Goal: Task Accomplishment & Management: Manage account settings

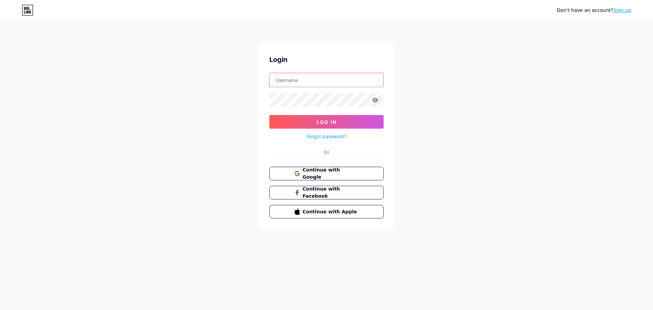
click at [305, 84] on input "text" at bounding box center [327, 80] width 114 height 14
click at [375, 98] on icon at bounding box center [375, 100] width 6 height 4
click at [338, 124] on button "Log In" at bounding box center [326, 122] width 114 height 14
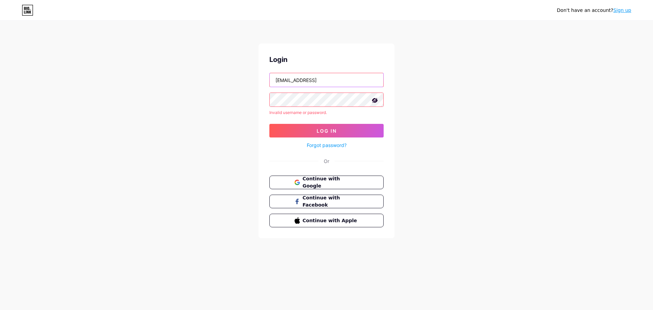
drag, startPoint x: 344, startPoint y: 79, endPoint x: 352, endPoint y: 78, distance: 8.3
click at [344, 79] on input "[EMAIL_ADDRESS]" at bounding box center [327, 80] width 114 height 14
click at [353, 78] on input "[EMAIL_ADDRESS]" at bounding box center [327, 80] width 114 height 14
type input "[EMAIL_ADDRESS][DOMAIN_NAME]"
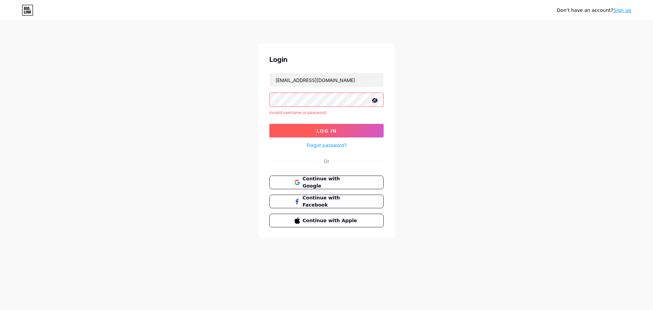
click at [320, 129] on span "Log In" at bounding box center [327, 131] width 20 height 6
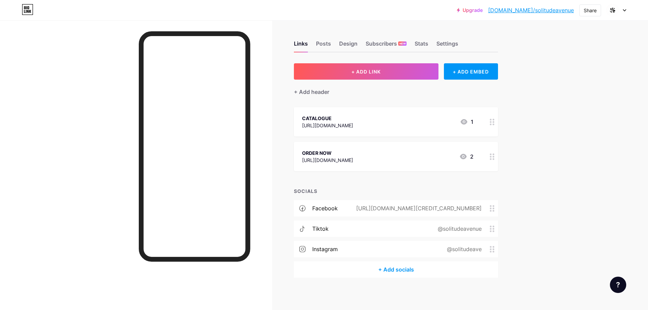
click at [465, 153] on icon at bounding box center [463, 156] width 8 height 8
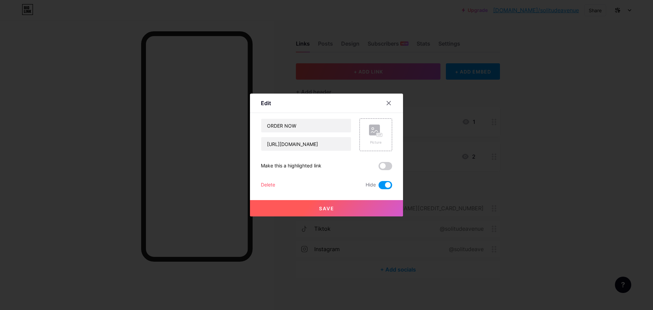
click at [381, 172] on div "ORDER NOW [URL][DOMAIN_NAME] Picture Make this a highlighted link Delete Hide S…" at bounding box center [326, 153] width 131 height 71
click at [382, 170] on span at bounding box center [386, 166] width 14 height 8
click at [379, 168] on input "checkbox" at bounding box center [379, 168] width 0 height 0
click at [384, 159] on div "ORDER NOW [URL][DOMAIN_NAME] Picture Make this a highlighted link Delete Hide S…" at bounding box center [326, 153] width 131 height 71
click at [386, 169] on span at bounding box center [386, 166] width 14 height 8
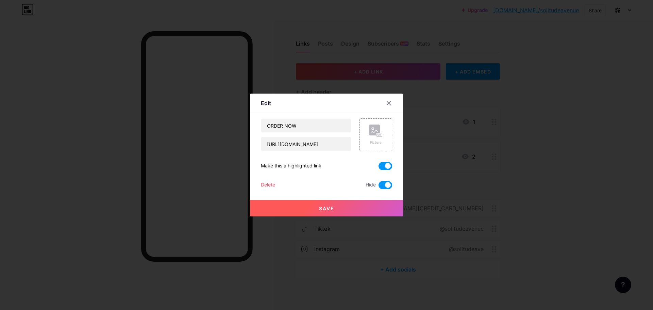
click at [379, 168] on input "checkbox" at bounding box center [379, 168] width 0 height 0
click at [380, 182] on span at bounding box center [386, 185] width 14 height 8
click at [379, 187] on input "checkbox" at bounding box center [379, 187] width 0 height 0
click at [381, 166] on span at bounding box center [386, 166] width 14 height 8
click at [379, 168] on input "checkbox" at bounding box center [379, 168] width 0 height 0
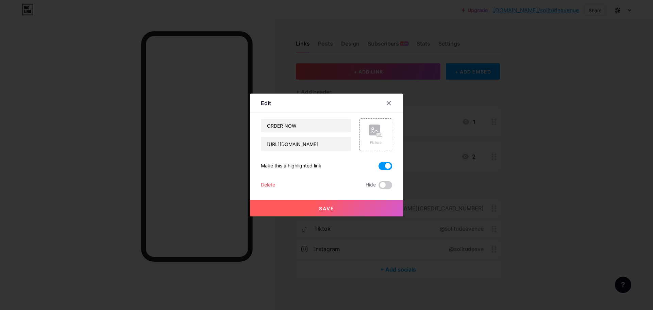
click at [367, 210] on button "Save" at bounding box center [326, 208] width 153 height 16
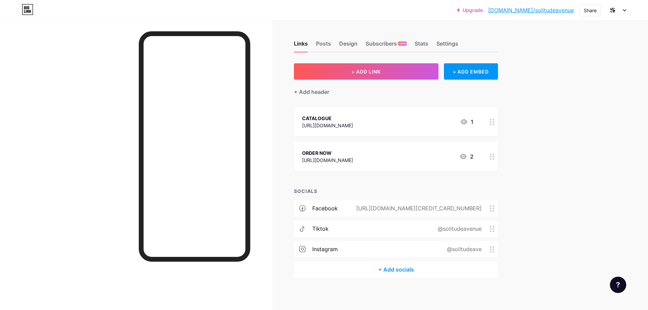
click at [471, 156] on div "2" at bounding box center [466, 156] width 14 height 8
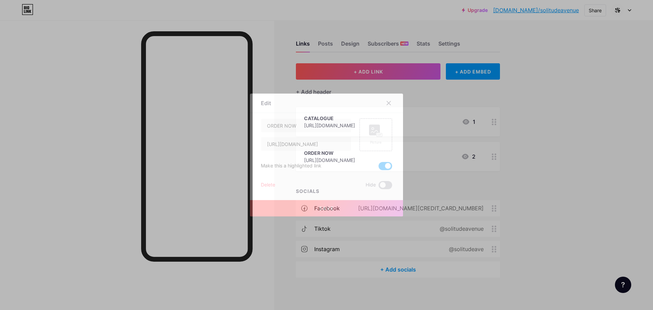
click at [384, 183] on span at bounding box center [386, 185] width 14 height 8
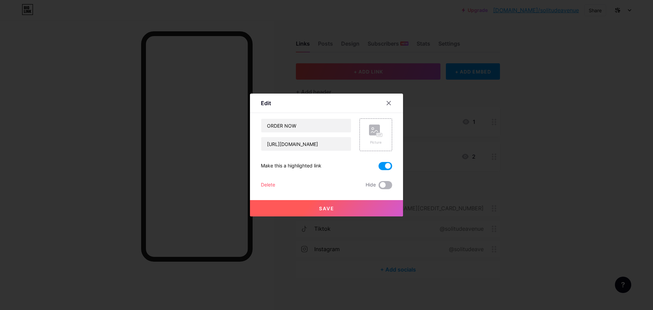
click at [379, 187] on input "checkbox" at bounding box center [379, 187] width 0 height 0
click at [384, 201] on button "Save" at bounding box center [326, 208] width 153 height 16
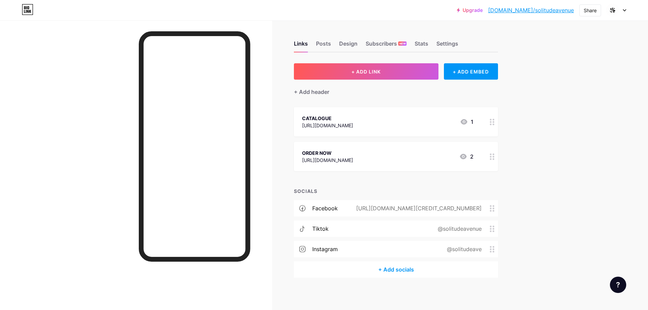
click at [491, 157] on div at bounding box center [492, 156] width 12 height 29
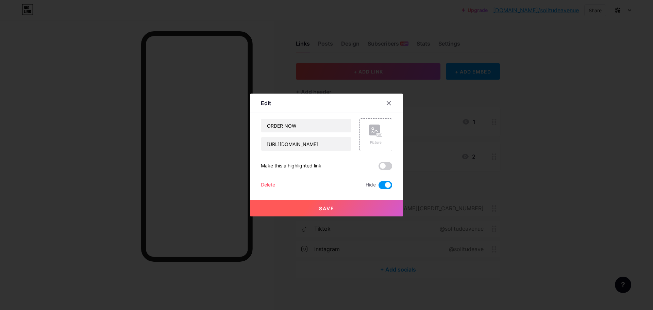
click at [383, 182] on span at bounding box center [386, 185] width 14 height 8
click at [379, 187] on input "checkbox" at bounding box center [379, 187] width 0 height 0
click at [364, 212] on button "Save" at bounding box center [326, 208] width 153 height 16
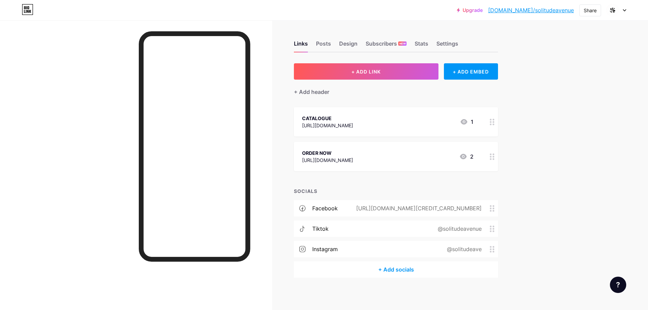
click at [530, 14] on div "Upgrade [DOMAIN_NAME]/solitu... [DOMAIN_NAME]/solitudeavenue" at bounding box center [515, 10] width 117 height 12
click at [531, 12] on link "[DOMAIN_NAME]/solitudeavenue" at bounding box center [531, 10] width 86 height 8
